Goal: Find specific page/section: Find specific page/section

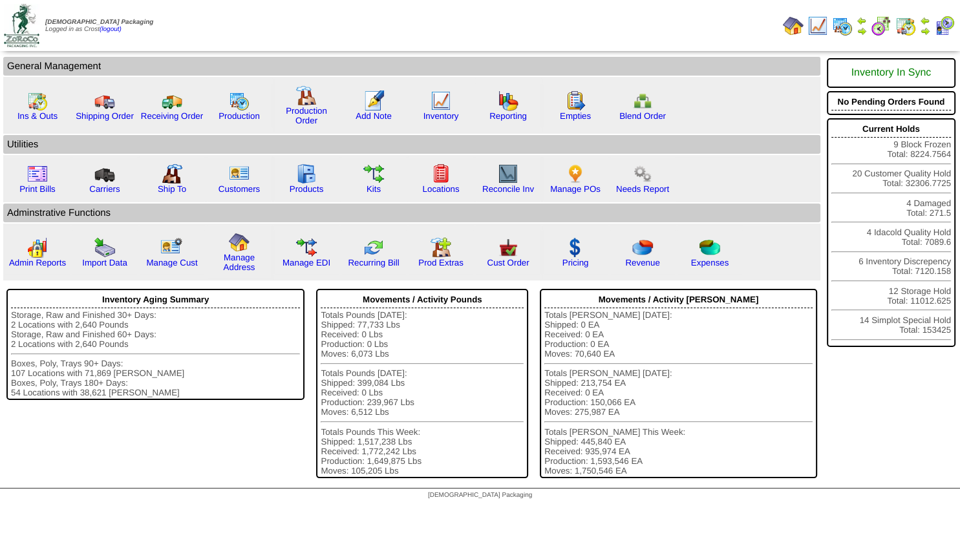
click at [921, 30] on img at bounding box center [925, 31] width 10 height 10
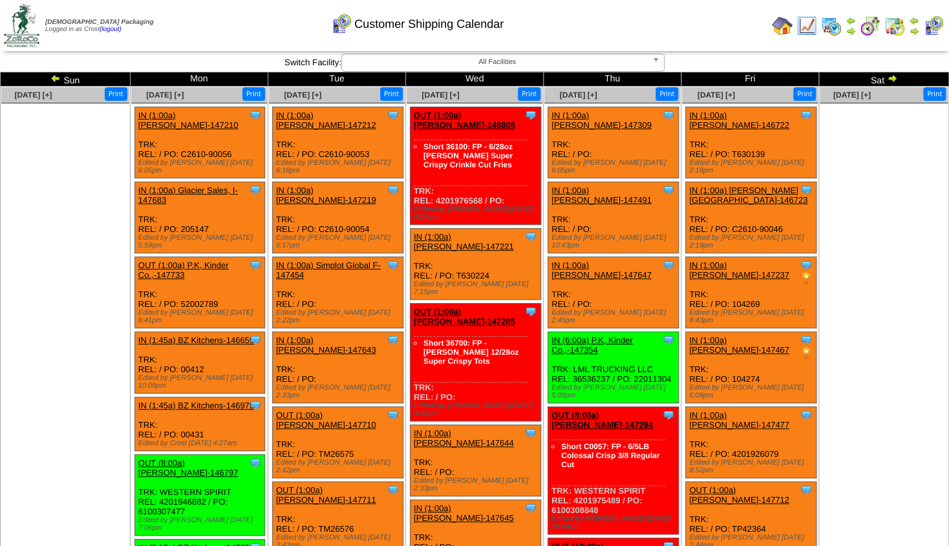
click at [59, 80] on img at bounding box center [55, 78] width 10 height 10
